Goal: Task Accomplishment & Management: Manage account settings

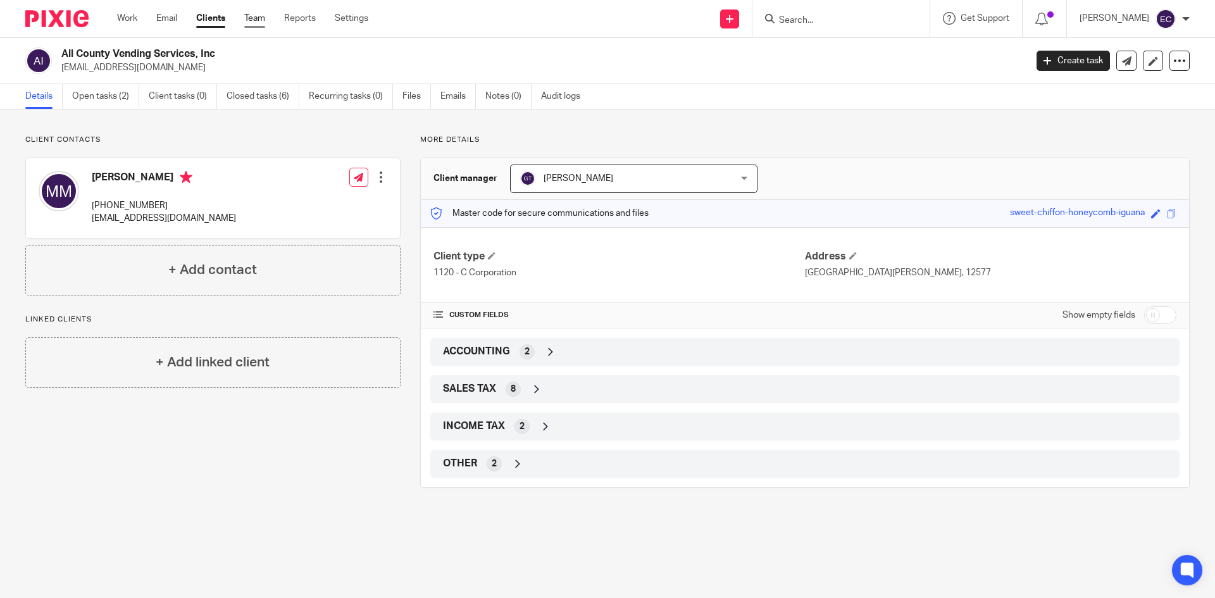
click at [261, 19] on link "Team" at bounding box center [254, 18] width 21 height 13
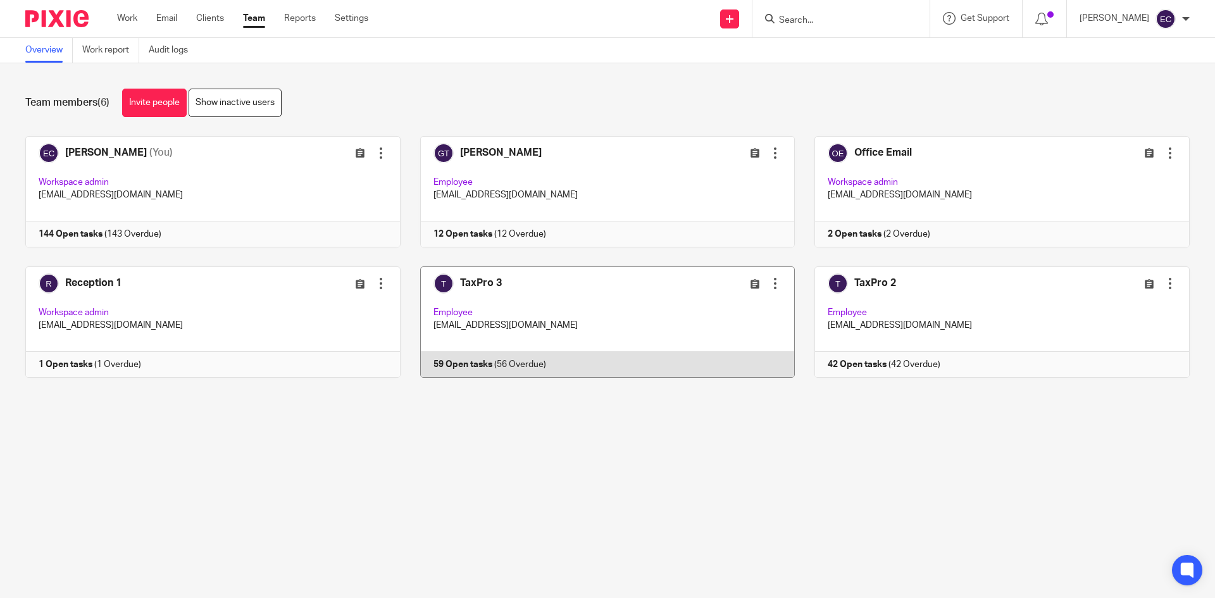
click at [475, 291] on link at bounding box center [598, 321] width 395 height 111
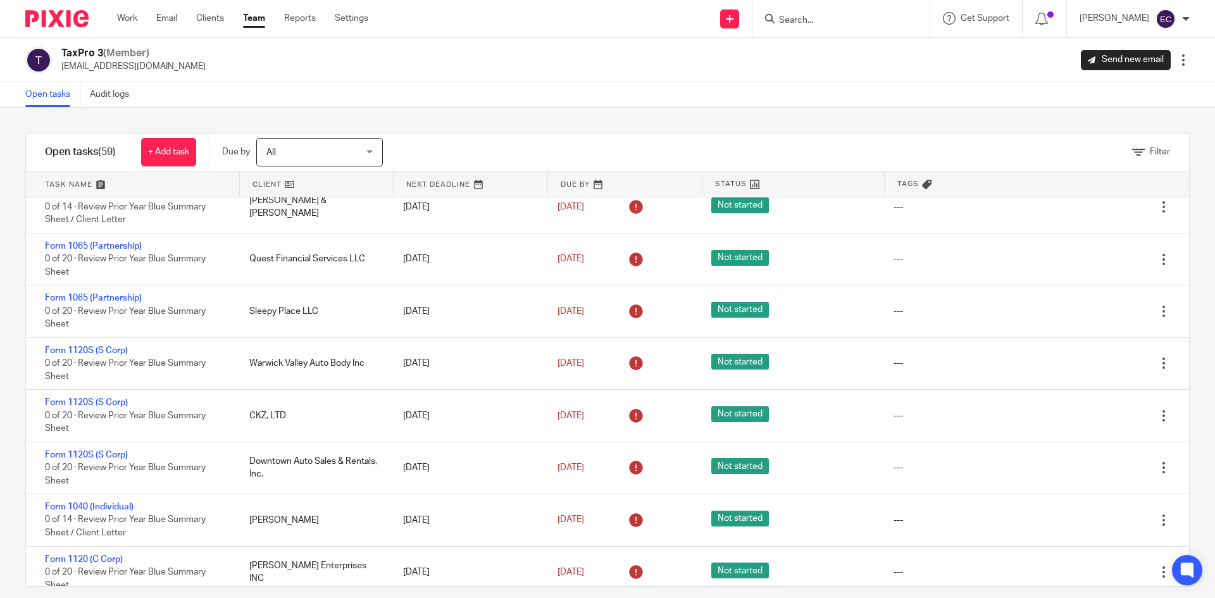
scroll to position [2018, 0]
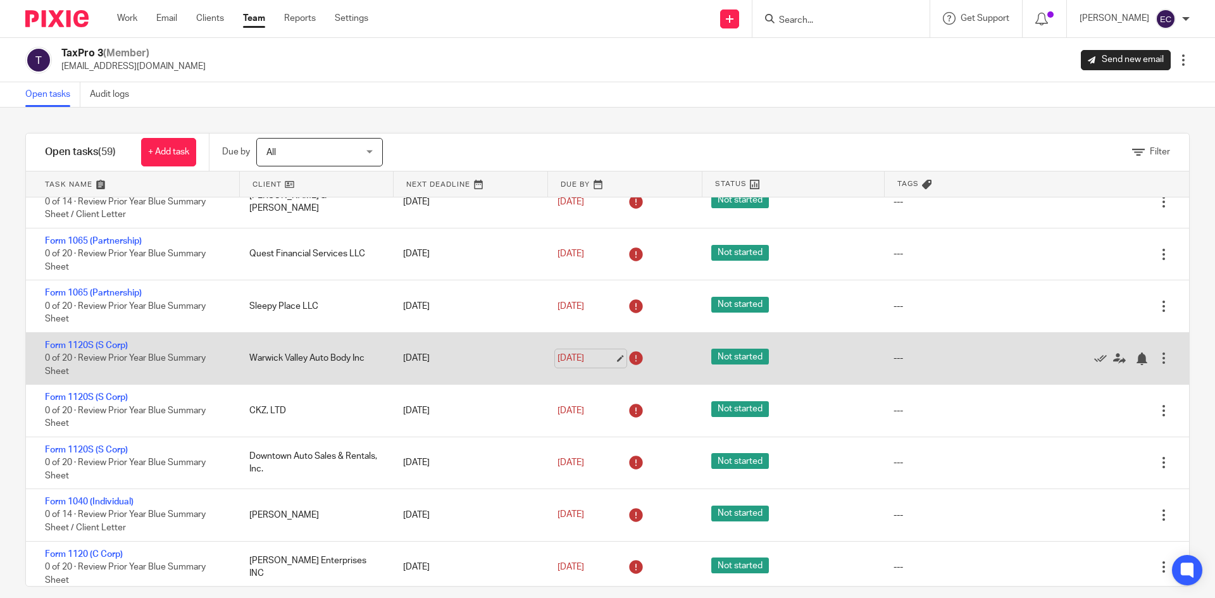
click at [571, 363] on link "Aug 20, 2025" at bounding box center [586, 358] width 57 height 13
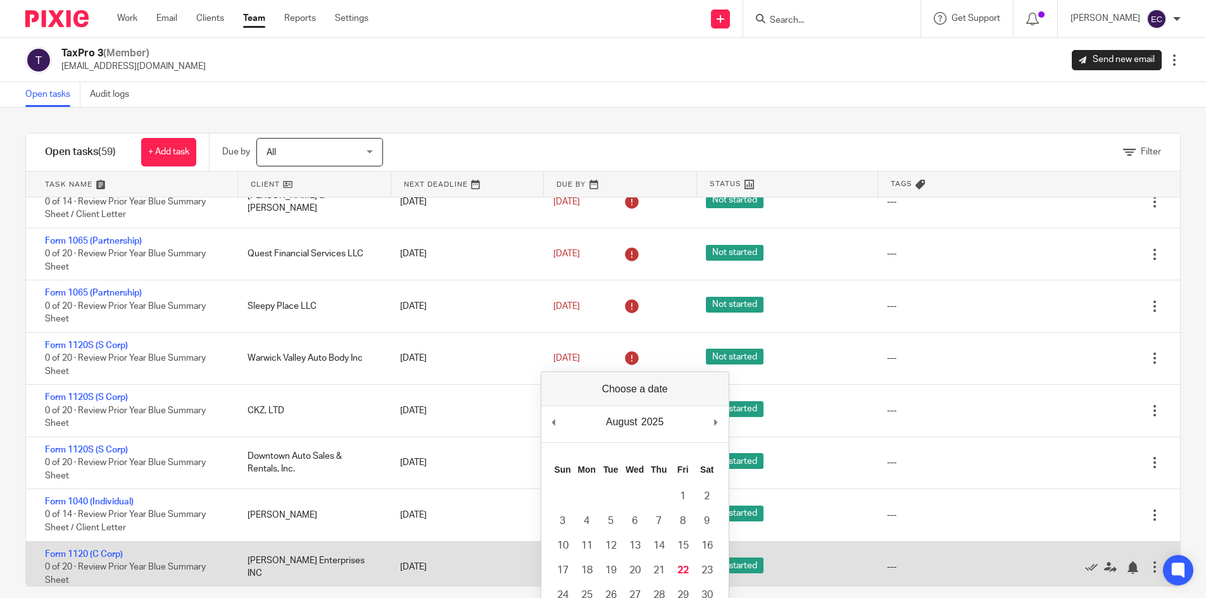
drag, startPoint x: 682, startPoint y: 575, endPoint x: 699, endPoint y: 564, distance: 19.7
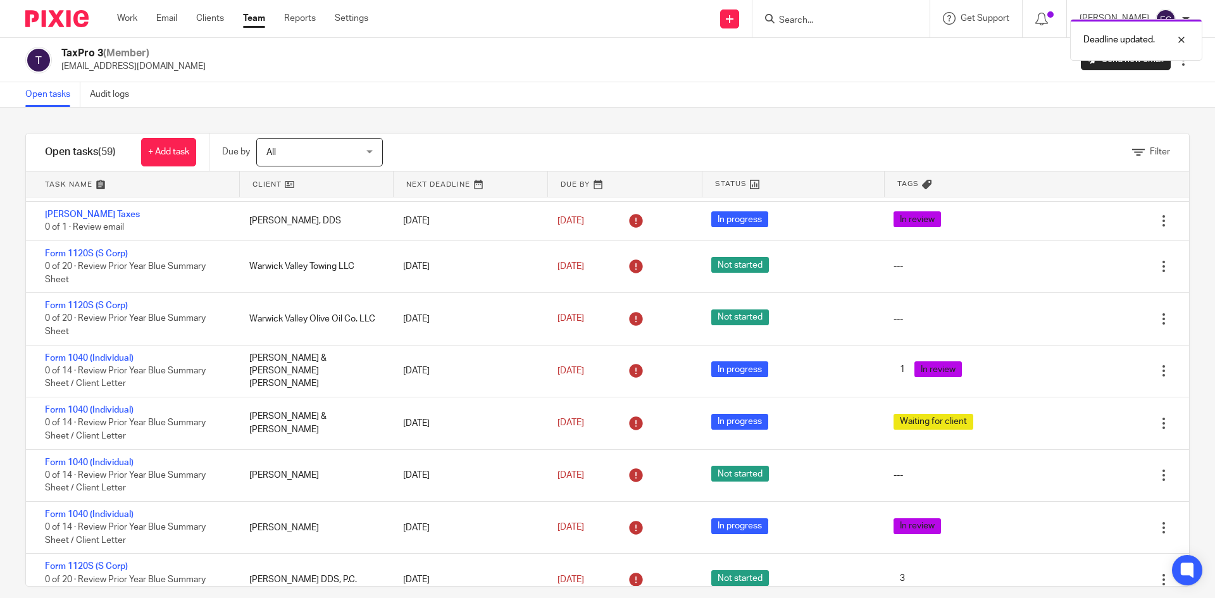
scroll to position [1421, 0]
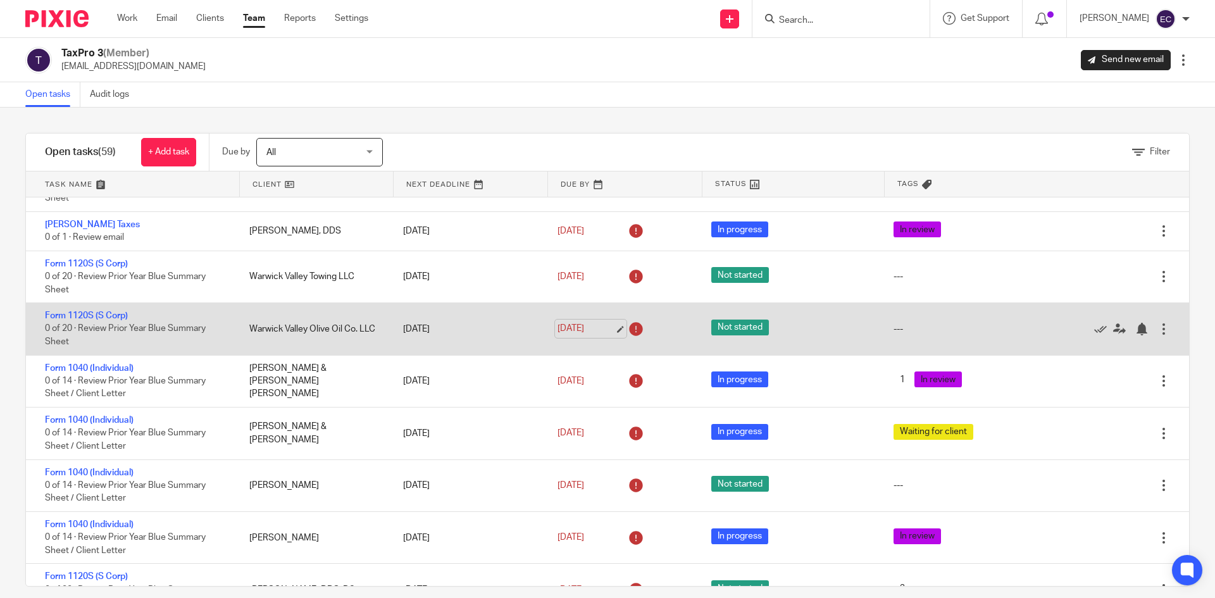
click at [572, 330] on link "Aug 13, 2025" at bounding box center [586, 328] width 57 height 13
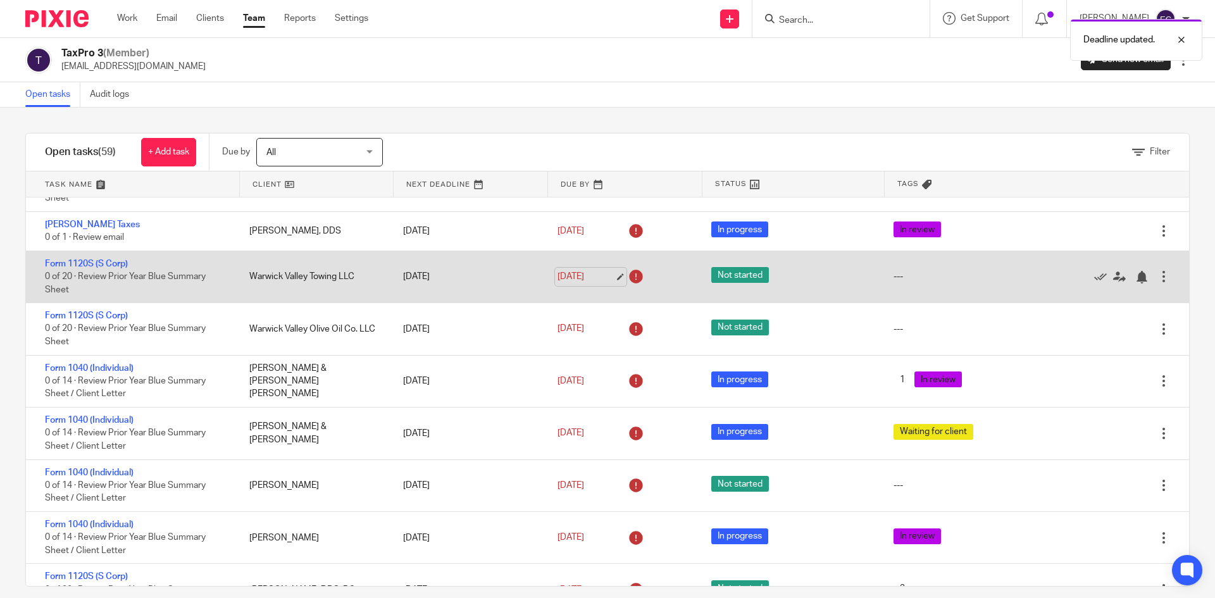
drag, startPoint x: 589, startPoint y: 275, endPoint x: 594, endPoint y: 280, distance: 7.6
click at [594, 279] on link "Aug 13, 2025" at bounding box center [586, 276] width 57 height 13
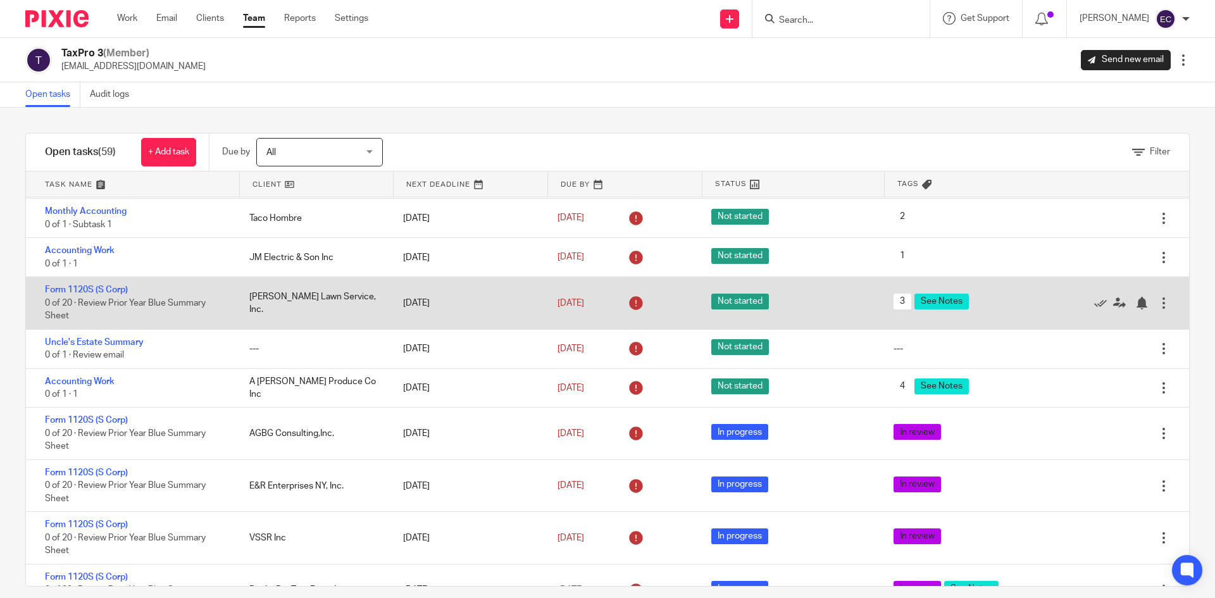
scroll to position [885, 0]
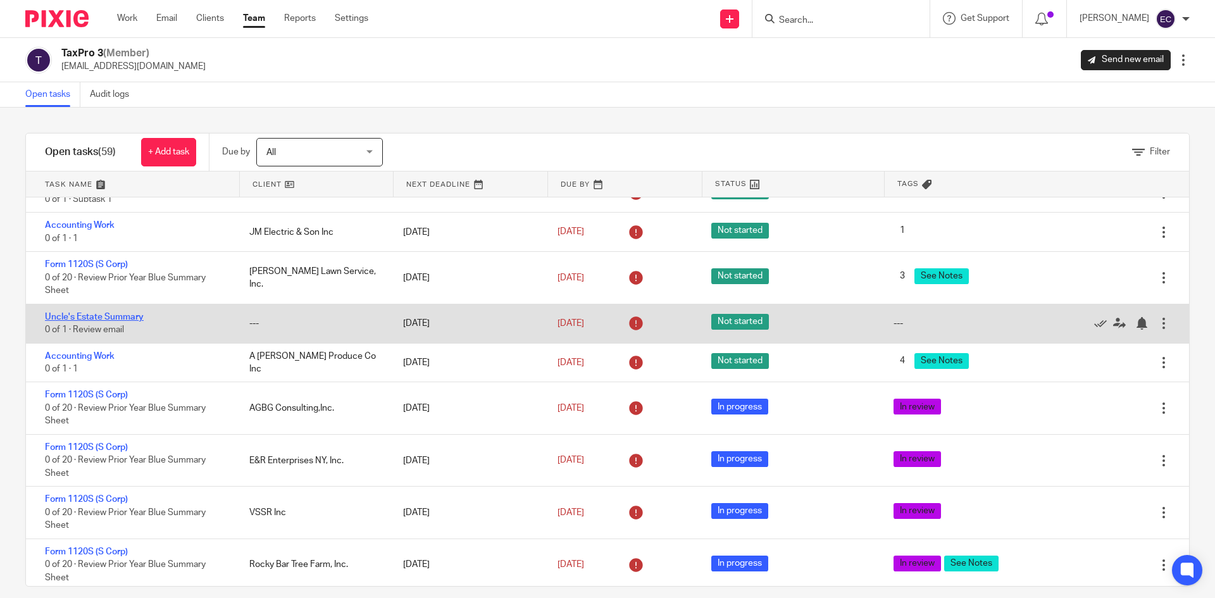
click at [129, 314] on link "Uncle's Estate Summary" at bounding box center [94, 317] width 99 height 9
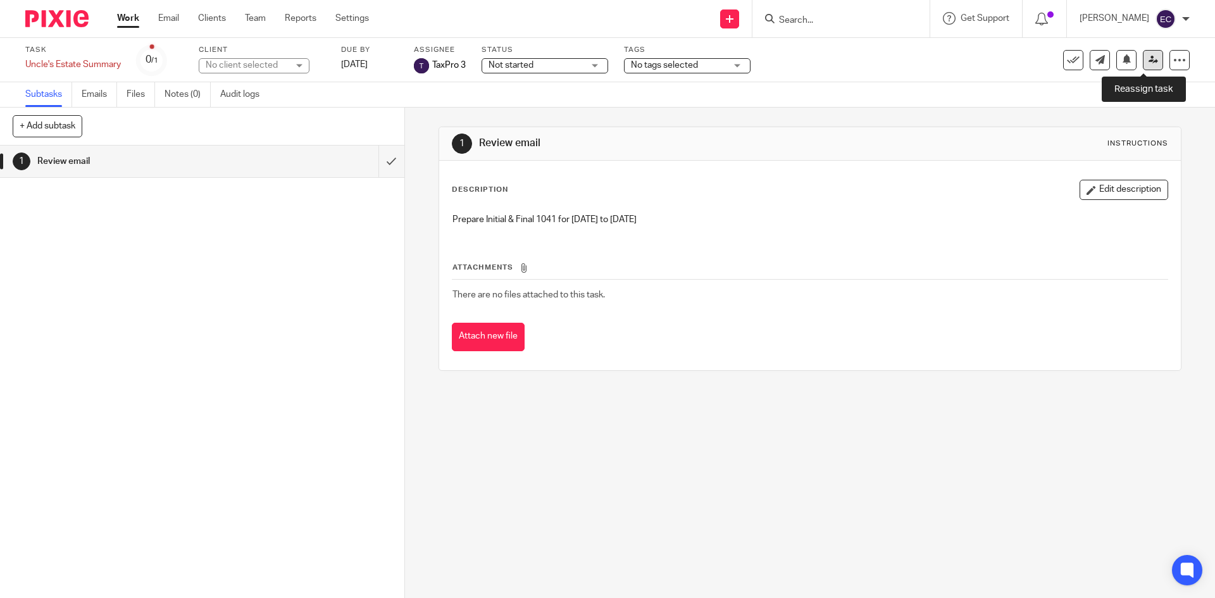
click at [1143, 59] on link at bounding box center [1153, 60] width 20 height 20
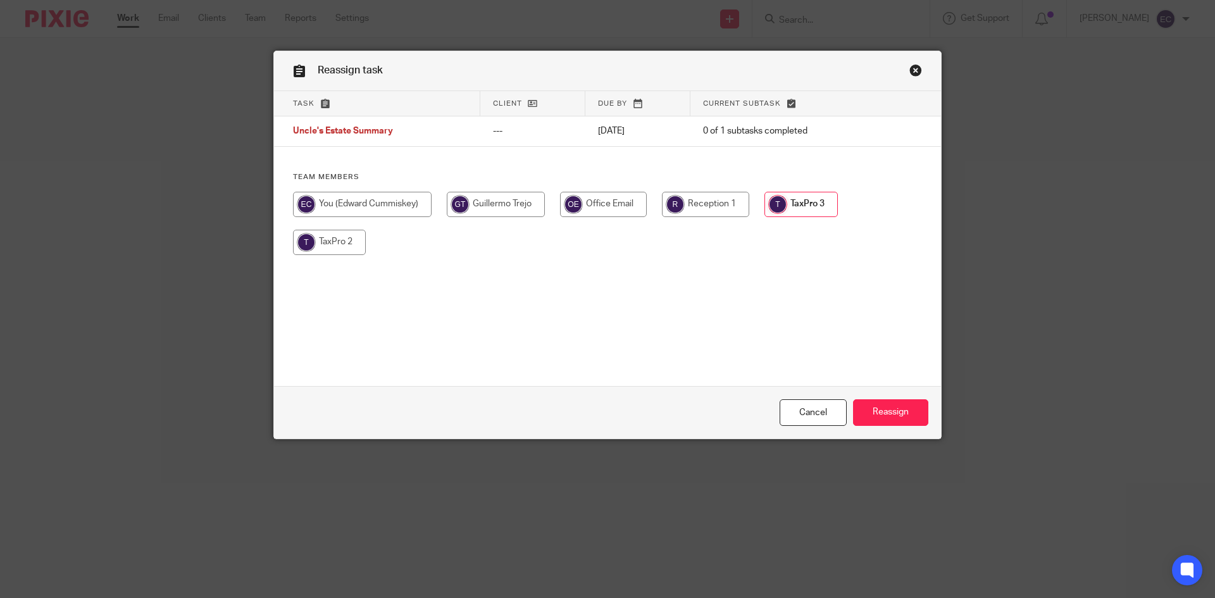
click at [324, 244] on input "radio" at bounding box center [329, 242] width 73 height 25
radio input "true"
click at [619, 134] on p "[DATE]" at bounding box center [638, 131] width 80 height 13
click at [617, 130] on p "[DATE]" at bounding box center [638, 131] width 80 height 13
click at [900, 400] on input "Reassign" at bounding box center [890, 412] width 75 height 27
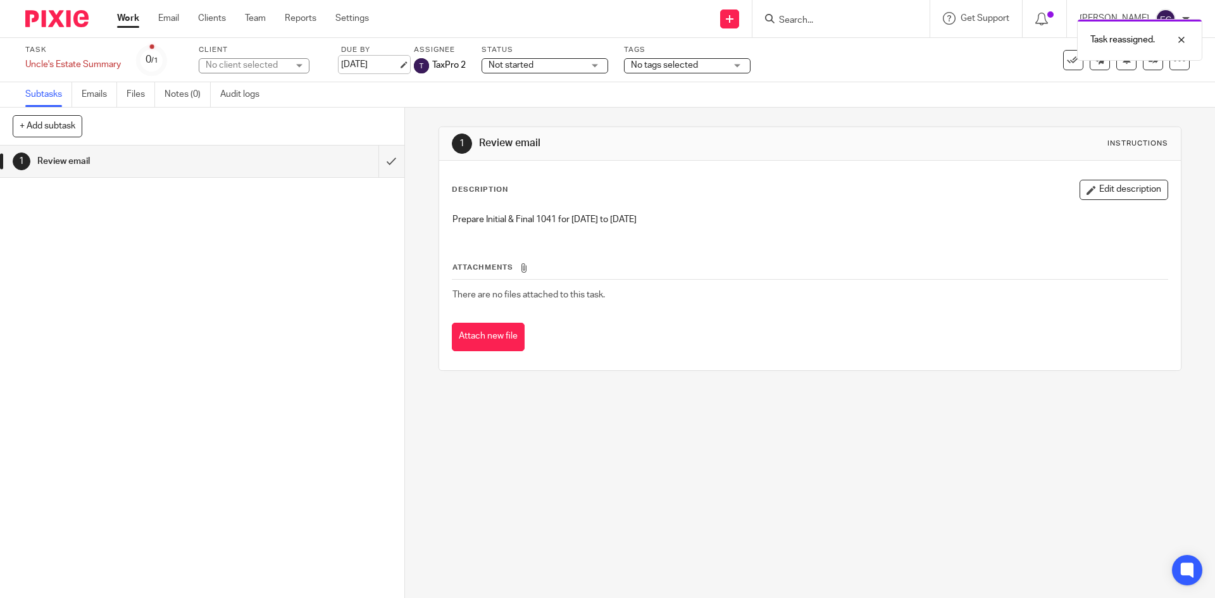
click at [380, 65] on link "Jul 15, 2025" at bounding box center [369, 64] width 57 height 13
click at [695, 218] on p "Prepare Initial & Final 1041 for August 2024 to August 2025" at bounding box center [810, 219] width 715 height 13
drag, startPoint x: 681, startPoint y: 221, endPoint x: 940, endPoint y: 199, distance: 259.8
click at [692, 222] on p "Prepare Initial & Final 1041 for August 2024 to August 2025" at bounding box center [810, 219] width 715 height 13
click at [1113, 197] on button "Edit description" at bounding box center [1124, 190] width 89 height 20
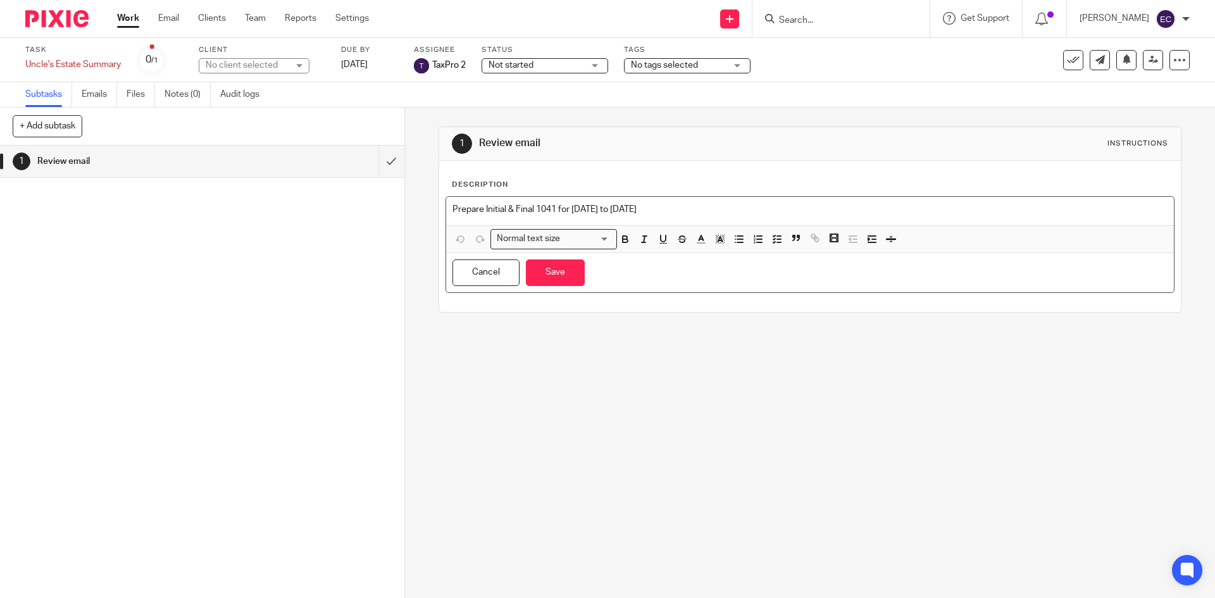
drag, startPoint x: 691, startPoint y: 209, endPoint x: 707, endPoint y: 201, distance: 17.6
click at [692, 209] on p "Prepare Initial & Final 1041 for August 2024 to August 2025" at bounding box center [810, 209] width 715 height 13
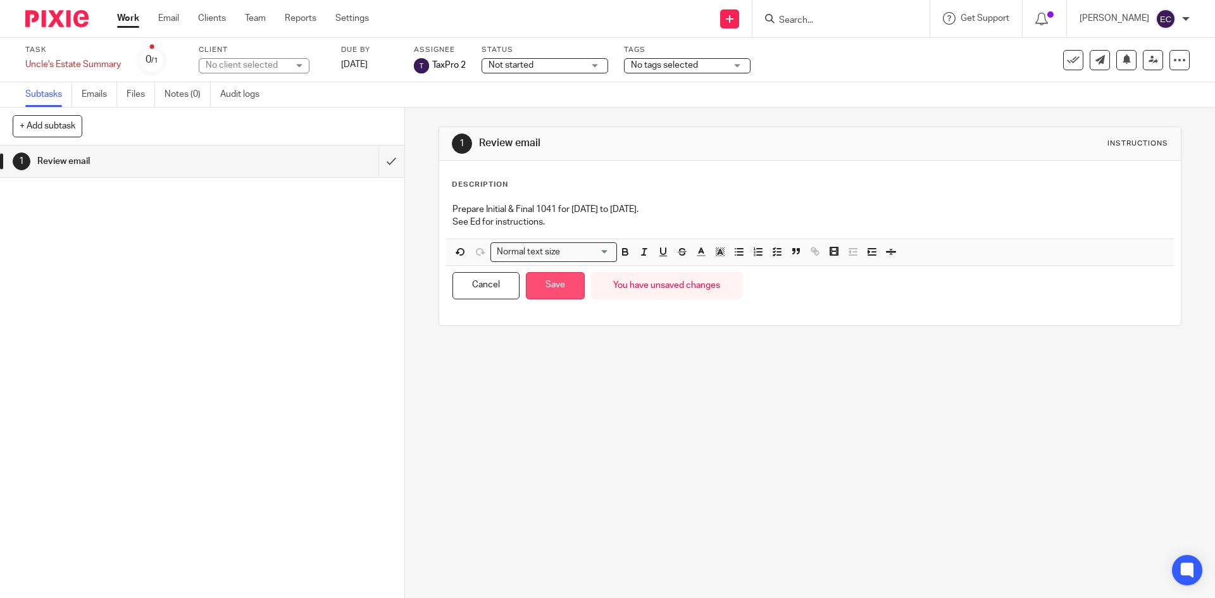
click at [556, 290] on button "Save" at bounding box center [555, 285] width 59 height 27
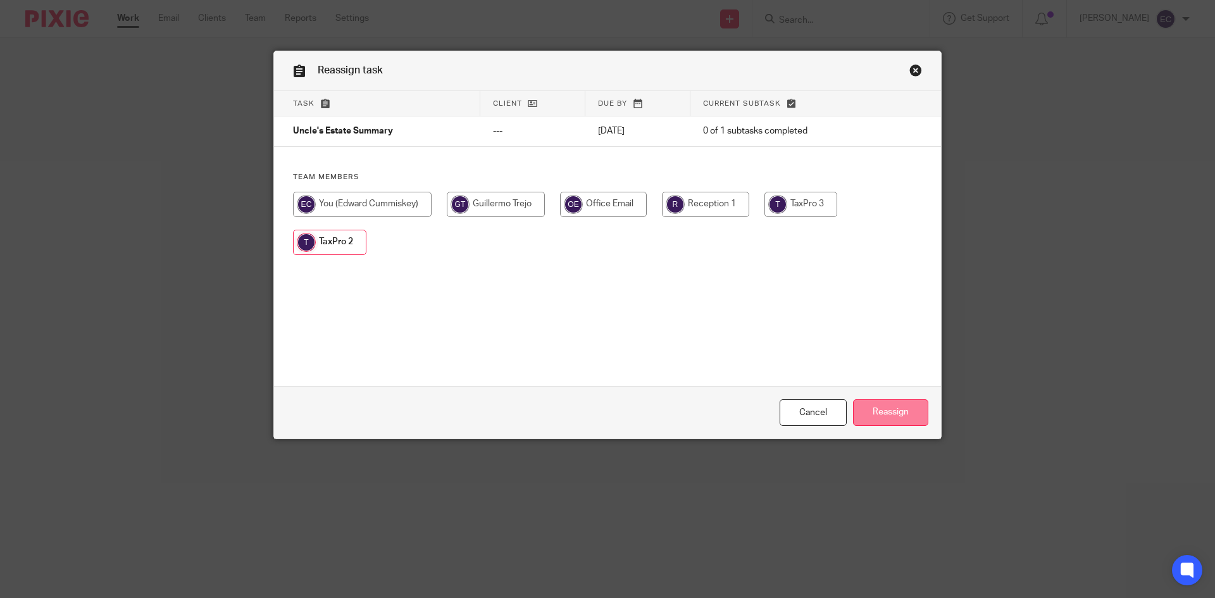
click at [891, 408] on input "Reassign" at bounding box center [890, 412] width 75 height 27
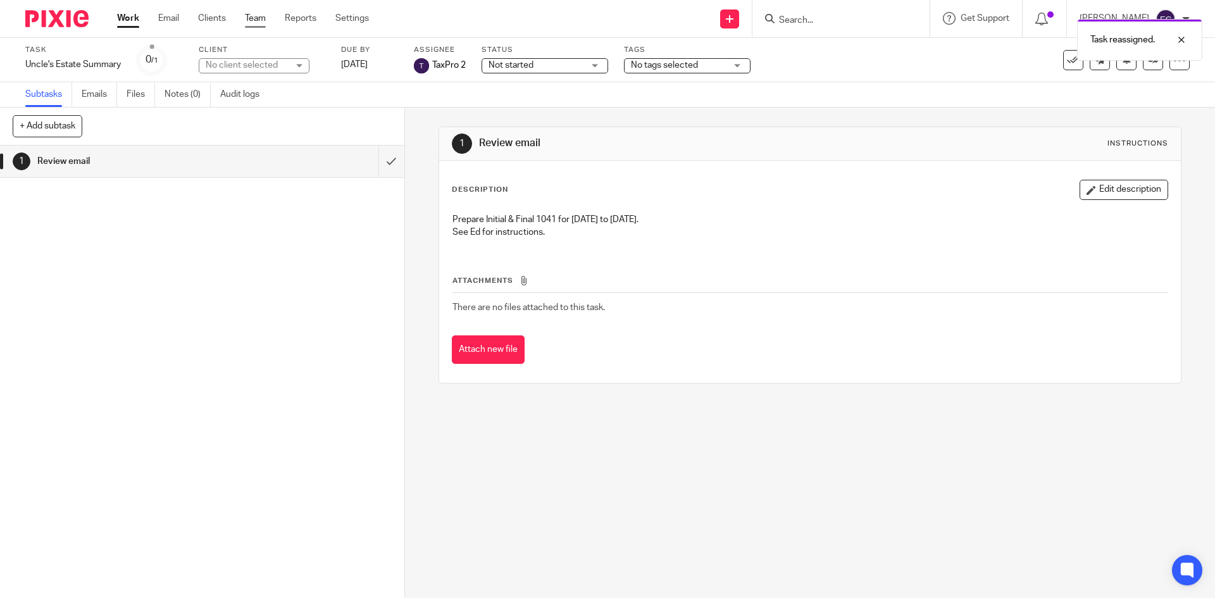
click at [259, 15] on link "Team" at bounding box center [255, 18] width 21 height 13
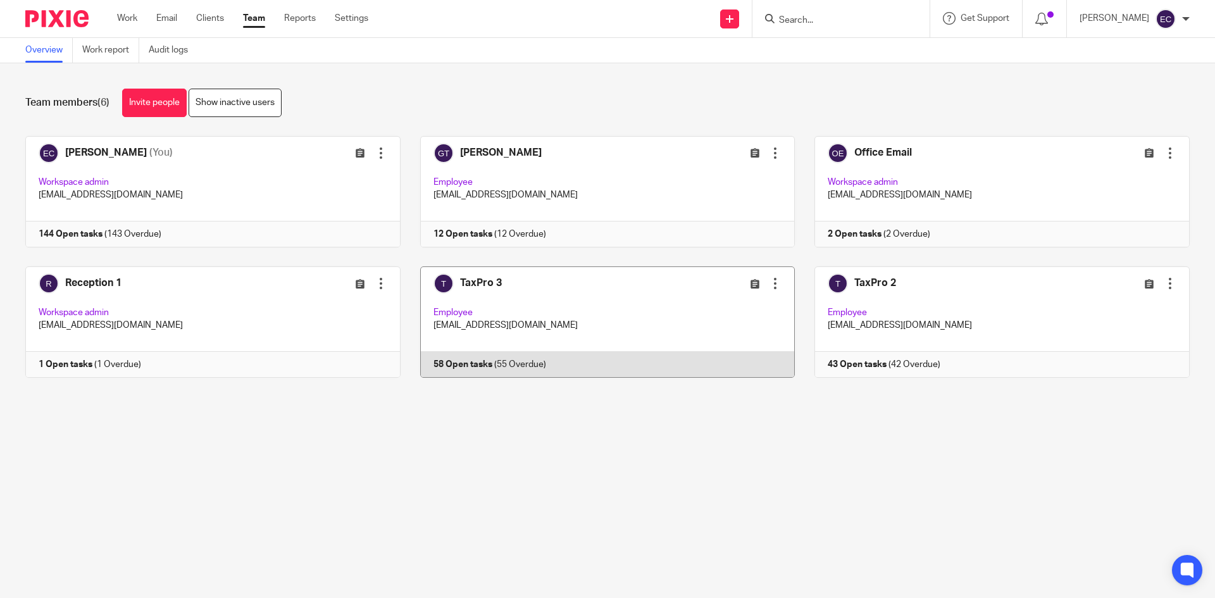
click at [489, 306] on link at bounding box center [598, 321] width 395 height 111
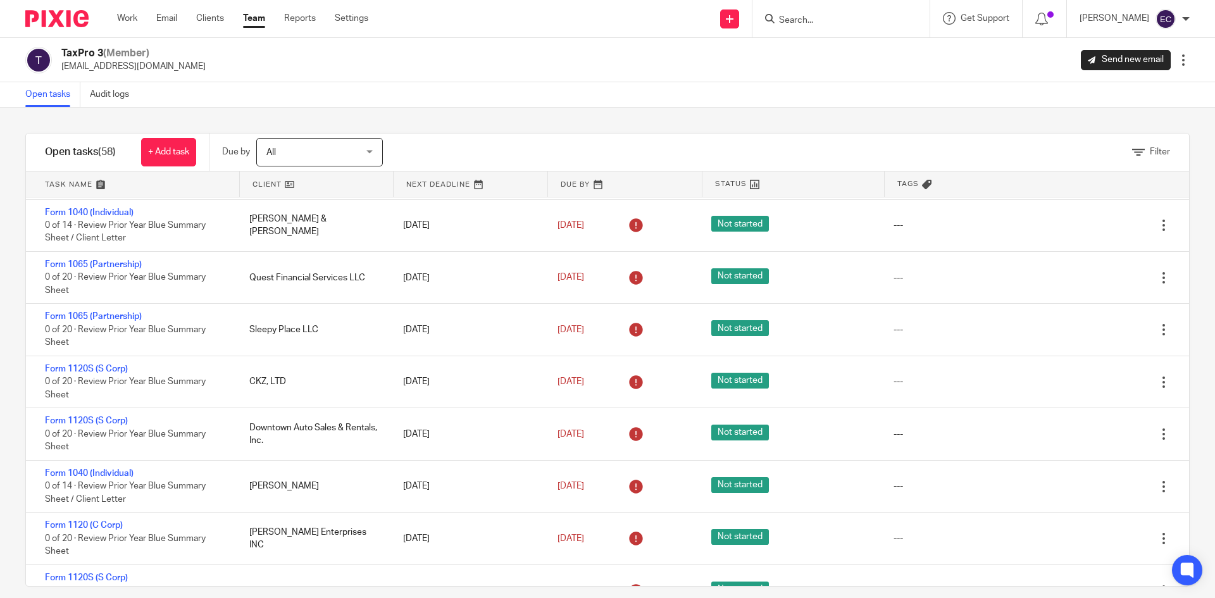
scroll to position [1866, 0]
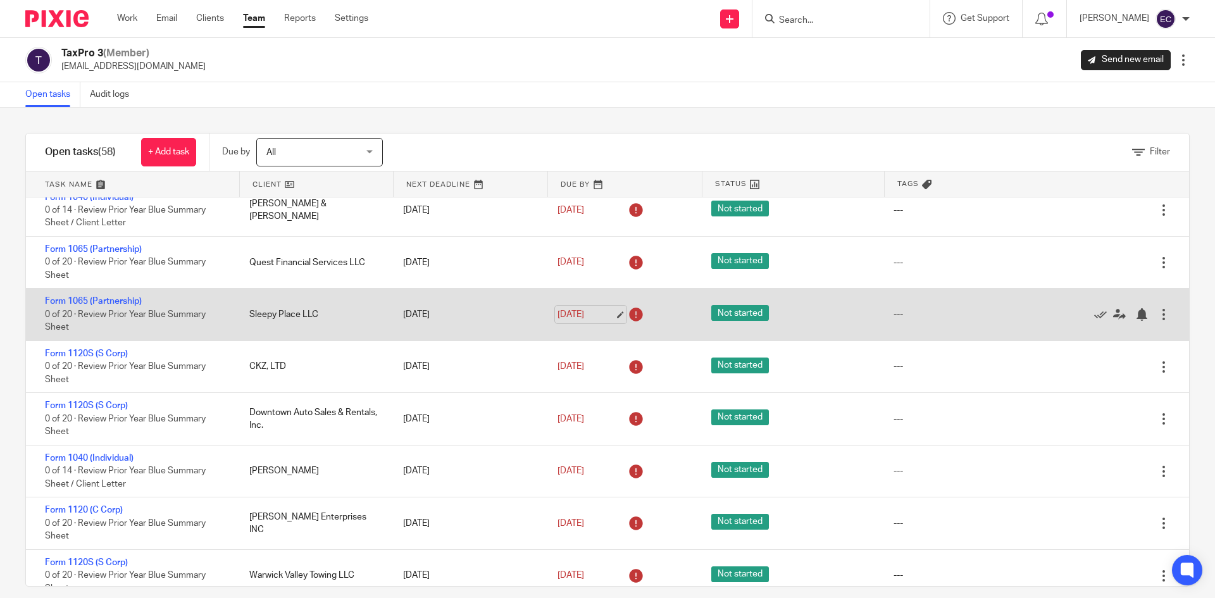
click at [558, 314] on link "[DATE]" at bounding box center [586, 314] width 57 height 13
